Goal: Task Accomplishment & Management: Manage account settings

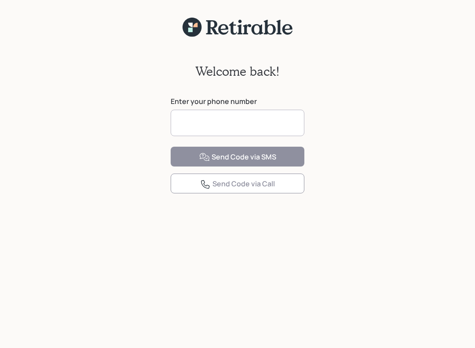
click at [255, 121] on input at bounding box center [238, 123] width 134 height 26
type input "**********"
click at [278, 166] on button "Send Code via SMS" at bounding box center [238, 157] width 134 height 20
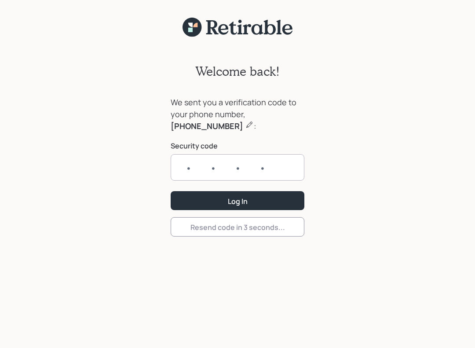
click at [187, 164] on input "text" at bounding box center [238, 167] width 134 height 26
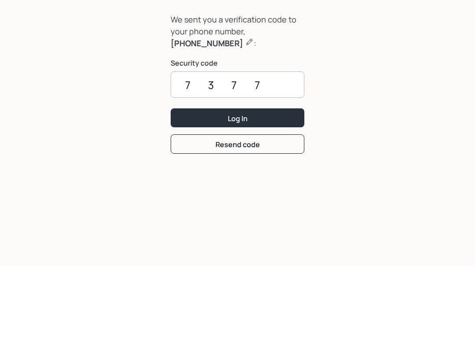
type input "7377"
click at [206, 191] on button "Log In" at bounding box center [238, 200] width 134 height 19
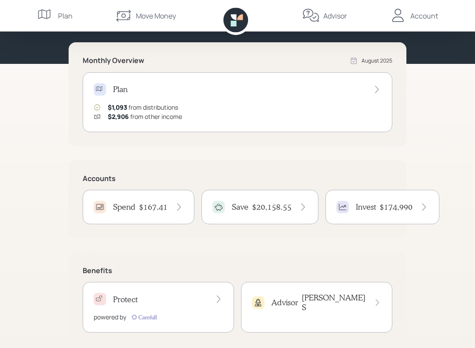
scroll to position [82, 0]
click at [426, 18] on div "Account" at bounding box center [425, 16] width 28 height 11
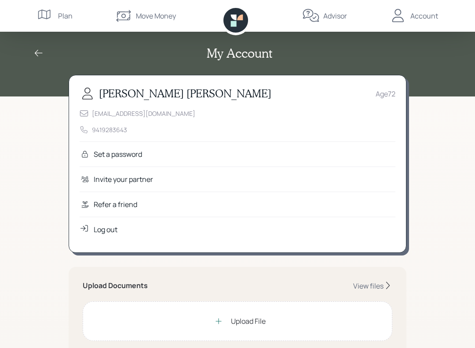
click at [108, 229] on div "Log out" at bounding box center [106, 229] width 24 height 11
